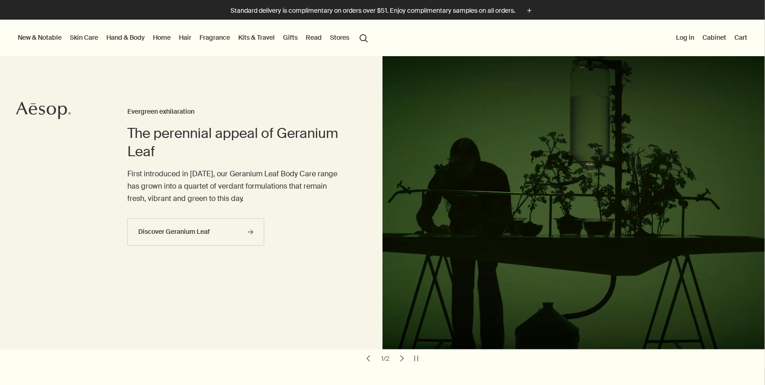
click at [111, 36] on link "Hand & Body" at bounding box center [126, 37] width 42 height 12
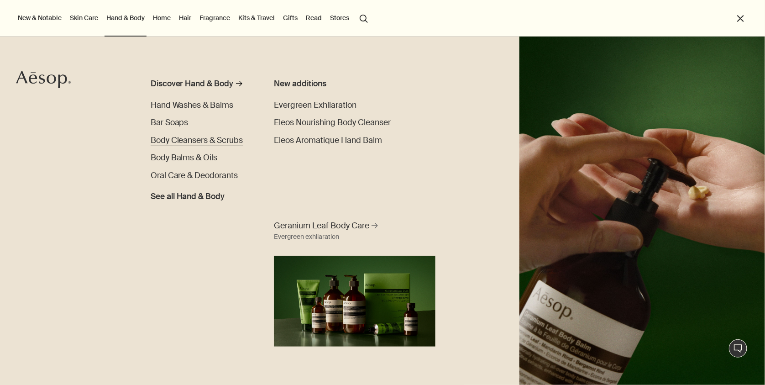
click at [158, 137] on span "Body Cleansers & Scrubs" at bounding box center [197, 140] width 93 height 10
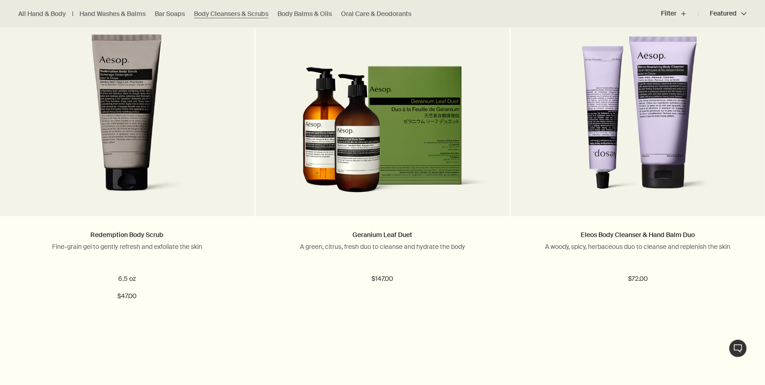
scroll to position [959, 0]
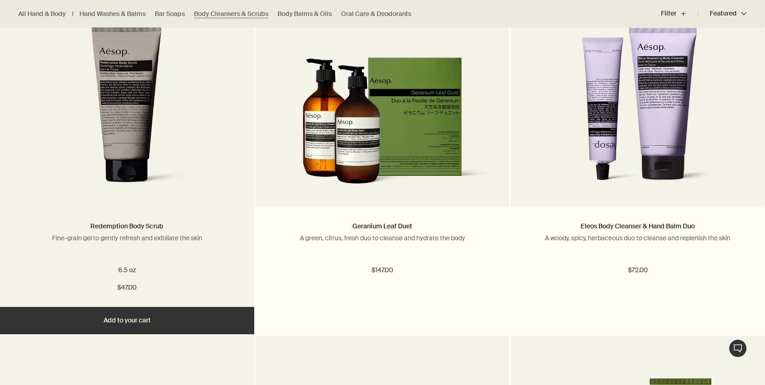
click at [158, 137] on img at bounding box center [127, 109] width 142 height 169
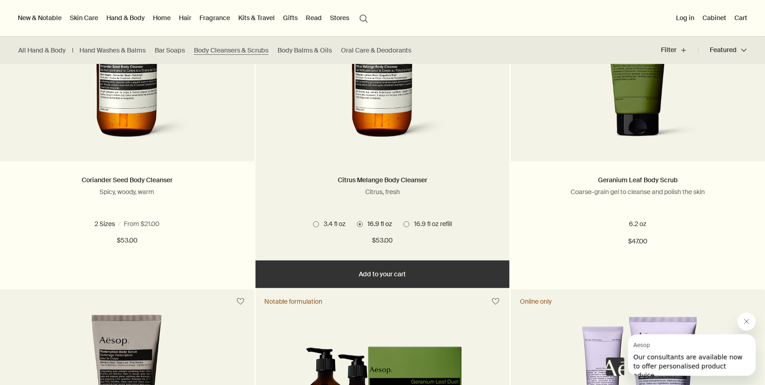
scroll to position [371, 0]
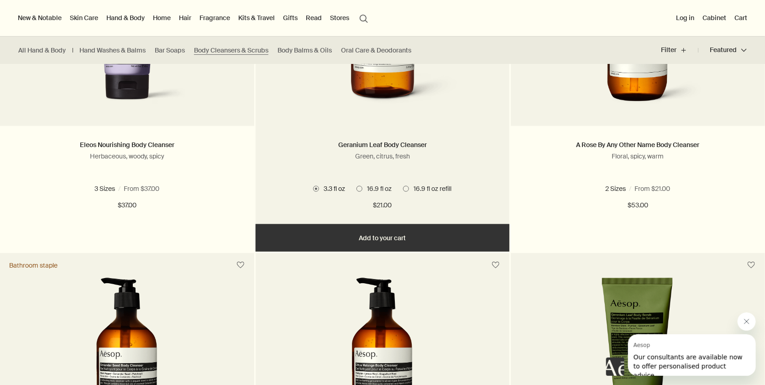
click at [359, 188] on span at bounding box center [359, 189] width 6 height 6
click at [393, 239] on button "Add Add to your cart" at bounding box center [383, 237] width 254 height 27
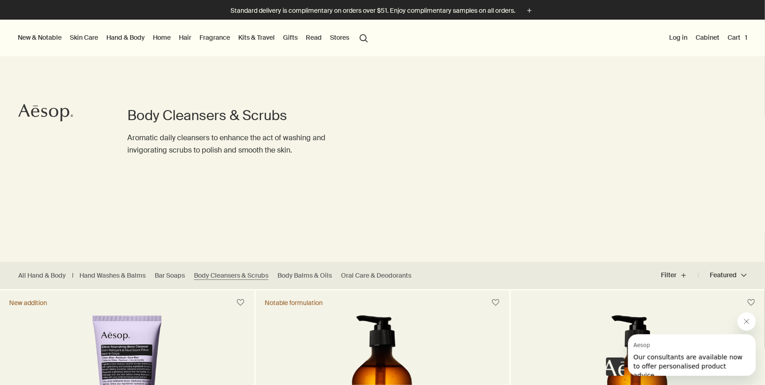
scroll to position [0, 0]
click at [734, 35] on button "Cart 1" at bounding box center [737, 37] width 23 height 12
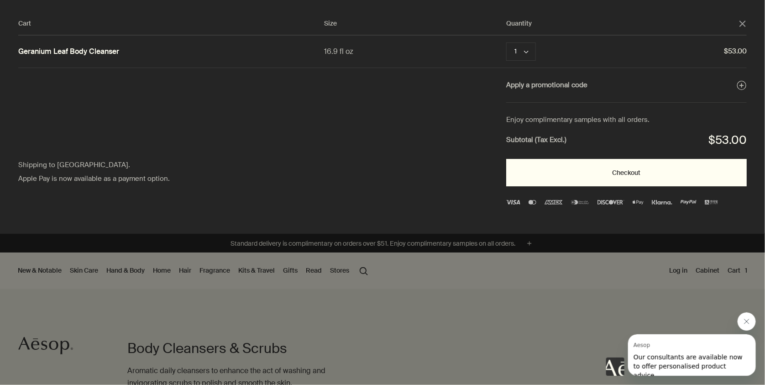
click at [643, 171] on button "Checkout" at bounding box center [626, 172] width 241 height 27
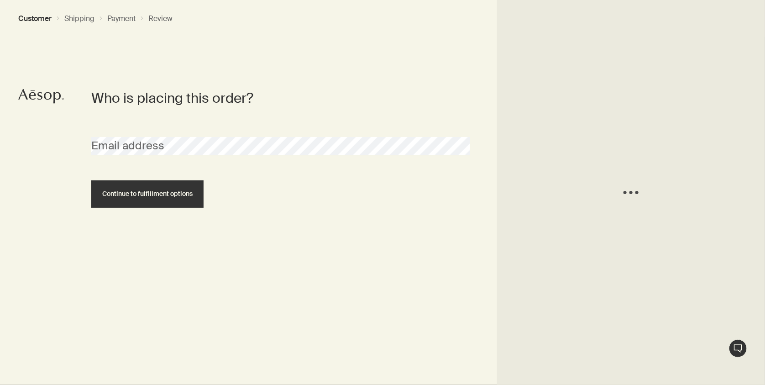
click at [634, 171] on span "Loading..." at bounding box center [631, 192] width 268 height 385
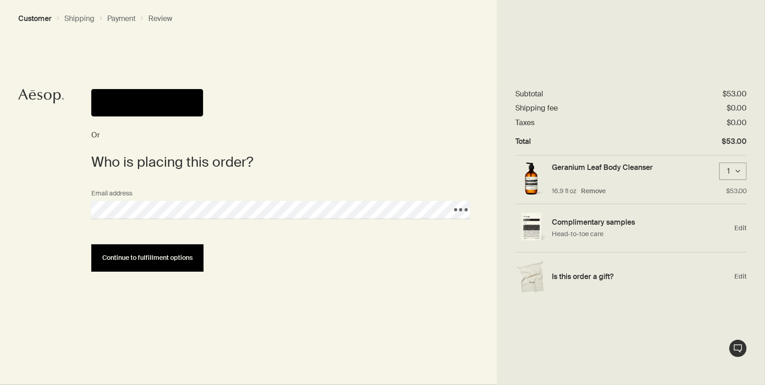
click at [161, 259] on span "Continue to fulfillment options" at bounding box center [147, 257] width 90 height 7
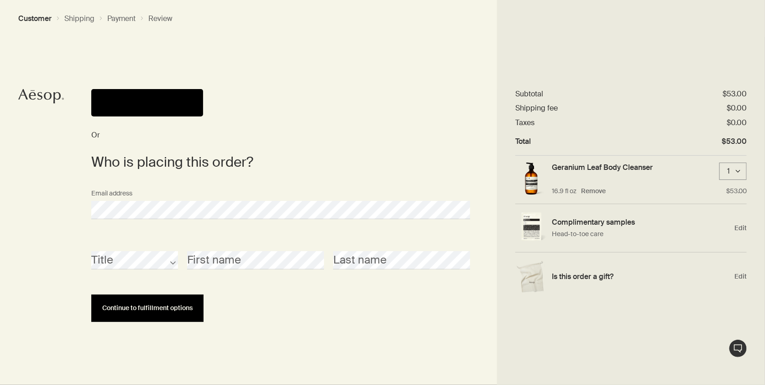
click at [163, 309] on span "Continue to fulfillment options" at bounding box center [147, 307] width 90 height 7
click at [175, 314] on button "Continue to fulfillment options" at bounding box center [147, 307] width 112 height 27
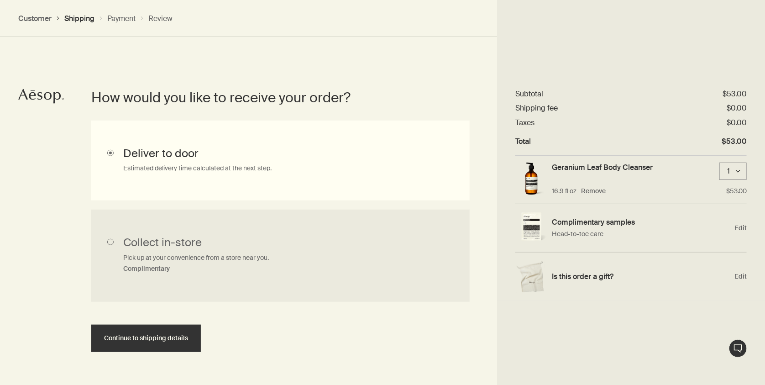
scroll to position [203, 0]
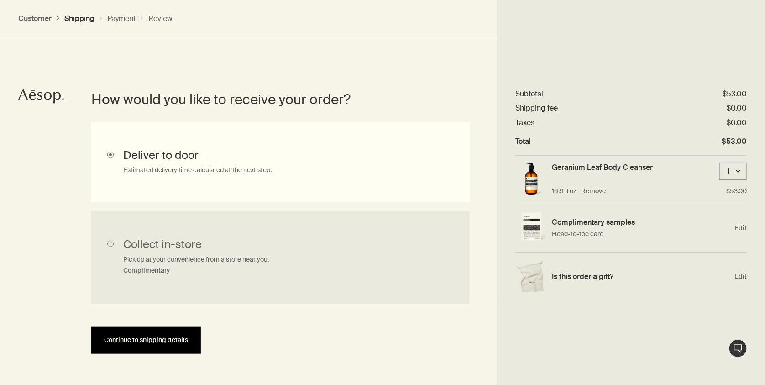
click at [166, 333] on button "Continue to shipping details" at bounding box center [146, 339] width 110 height 27
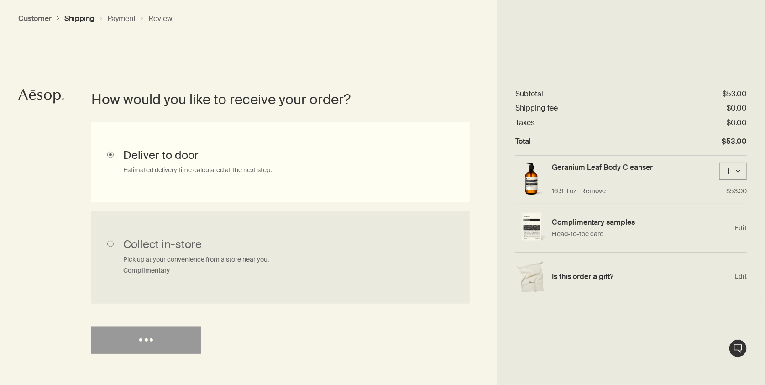
select select "US"
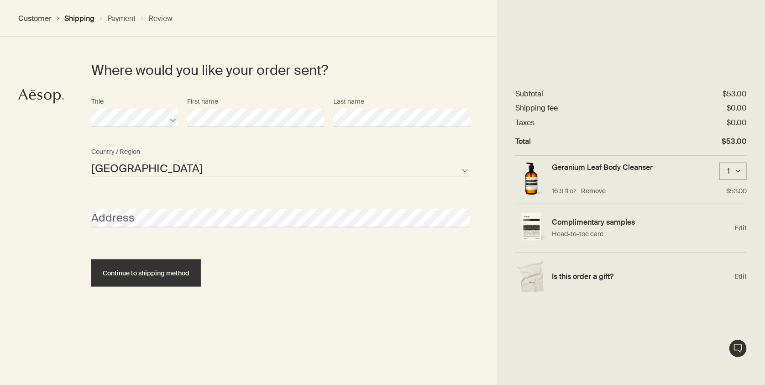
scroll to position [421, 0]
select select "US"
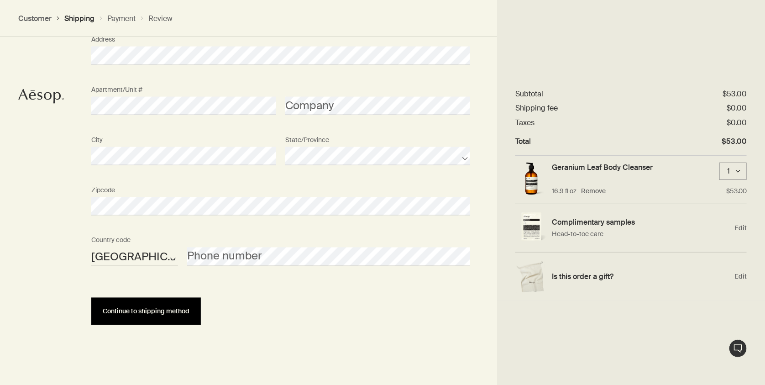
scroll to position [584, 0]
click at [157, 310] on span "Continue to shipping method" at bounding box center [146, 312] width 87 height 7
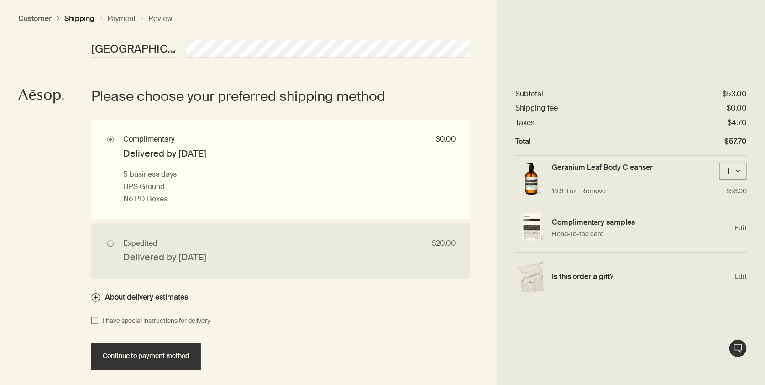
scroll to position [793, 0]
click at [95, 315] on input "I have special instructions for delivery" at bounding box center [94, 320] width 7 height 11
checkbox input "true"
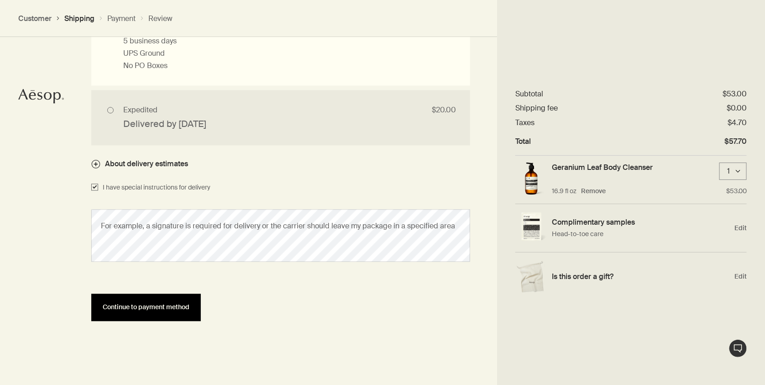
scroll to position [926, 0]
click at [123, 308] on button "Continue to payment method" at bounding box center [146, 307] width 110 height 27
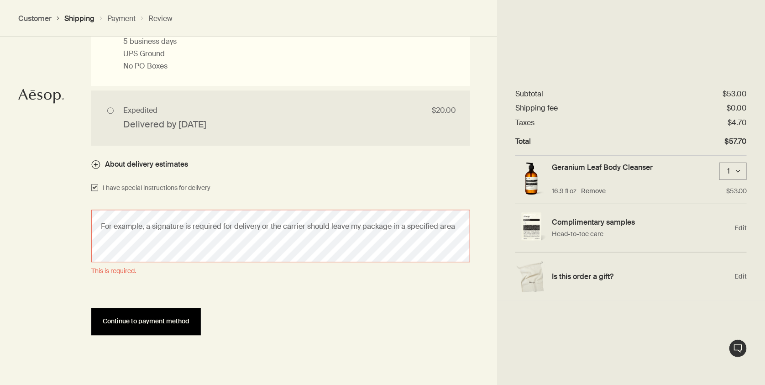
click at [123, 308] on button "Continue to payment method" at bounding box center [146, 321] width 110 height 27
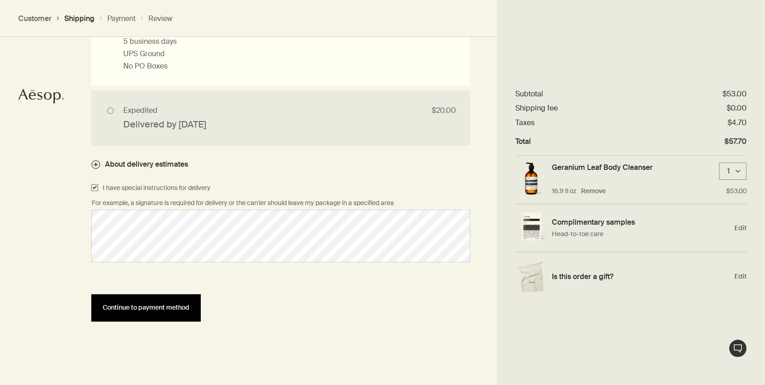
click at [148, 304] on span "Continue to payment method" at bounding box center [146, 307] width 87 height 7
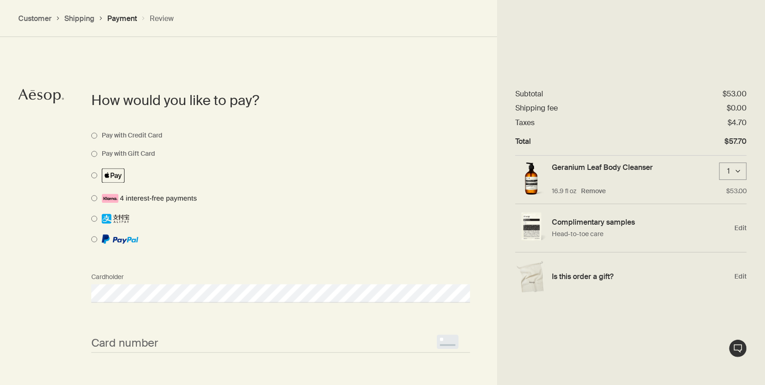
scroll to position [677, 0]
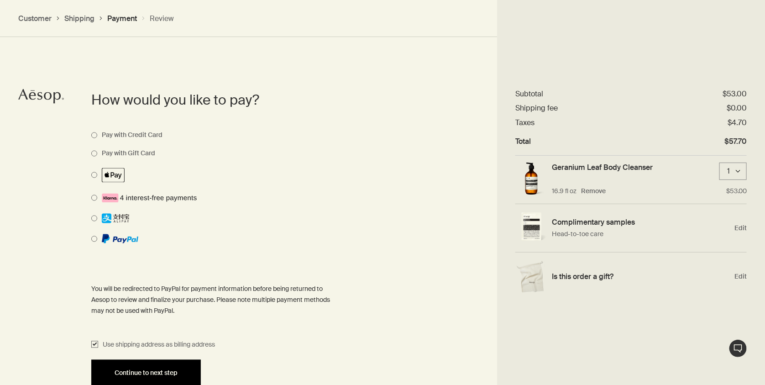
click at [168, 370] on span "Continue to next step" at bounding box center [146, 373] width 63 height 7
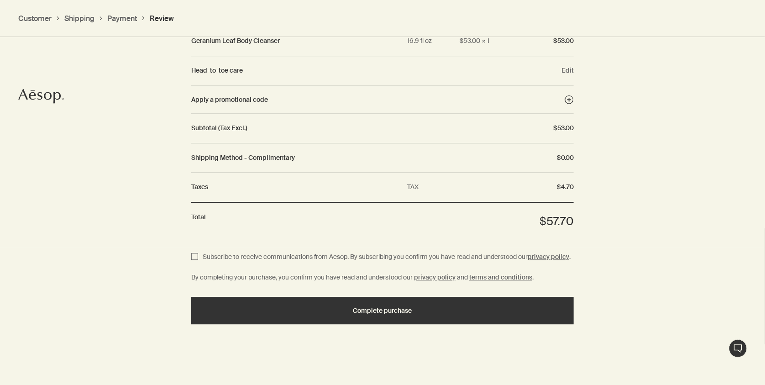
scroll to position [1055, 0]
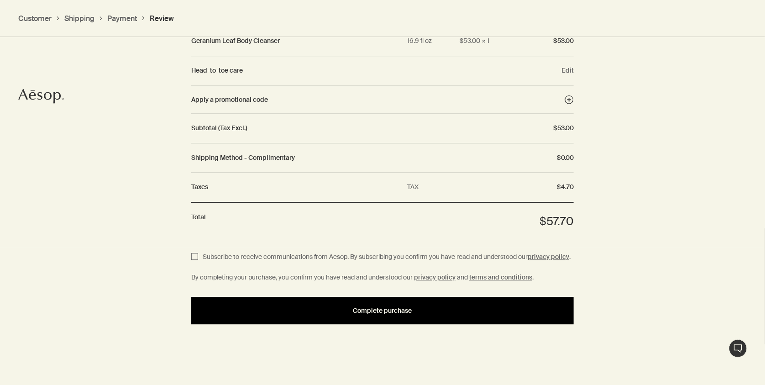
click at [242, 318] on button "Complete purchase" at bounding box center [382, 310] width 382 height 27
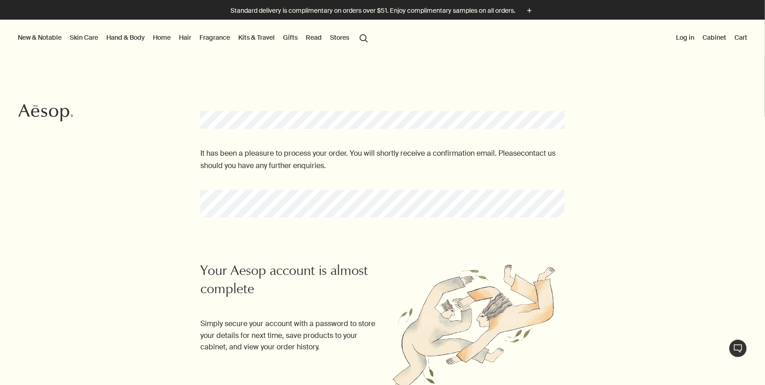
click at [45, 36] on button "New & Notable" at bounding box center [39, 37] width 47 height 12
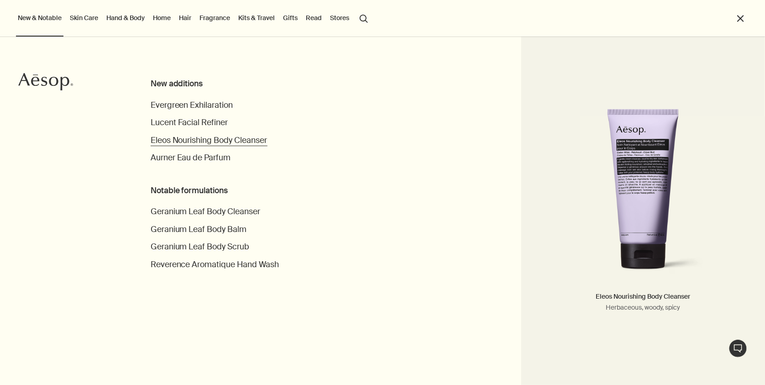
click at [178, 138] on span "Eleos Nourishing Body Cleanser" at bounding box center [209, 140] width 117 height 10
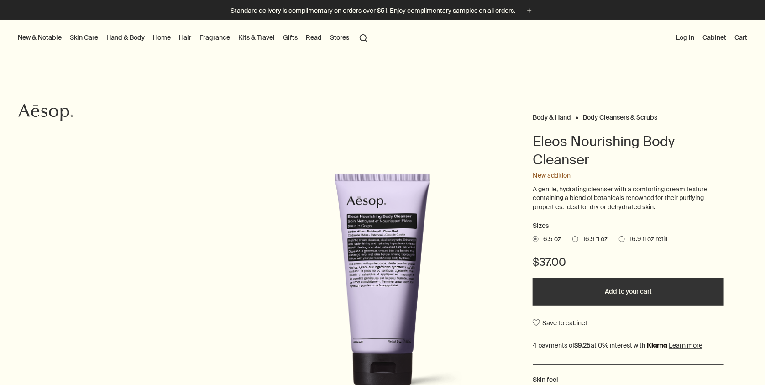
click at [48, 34] on button "New & Notable" at bounding box center [39, 37] width 47 height 12
